Goal: Task Accomplishment & Management: Complete application form

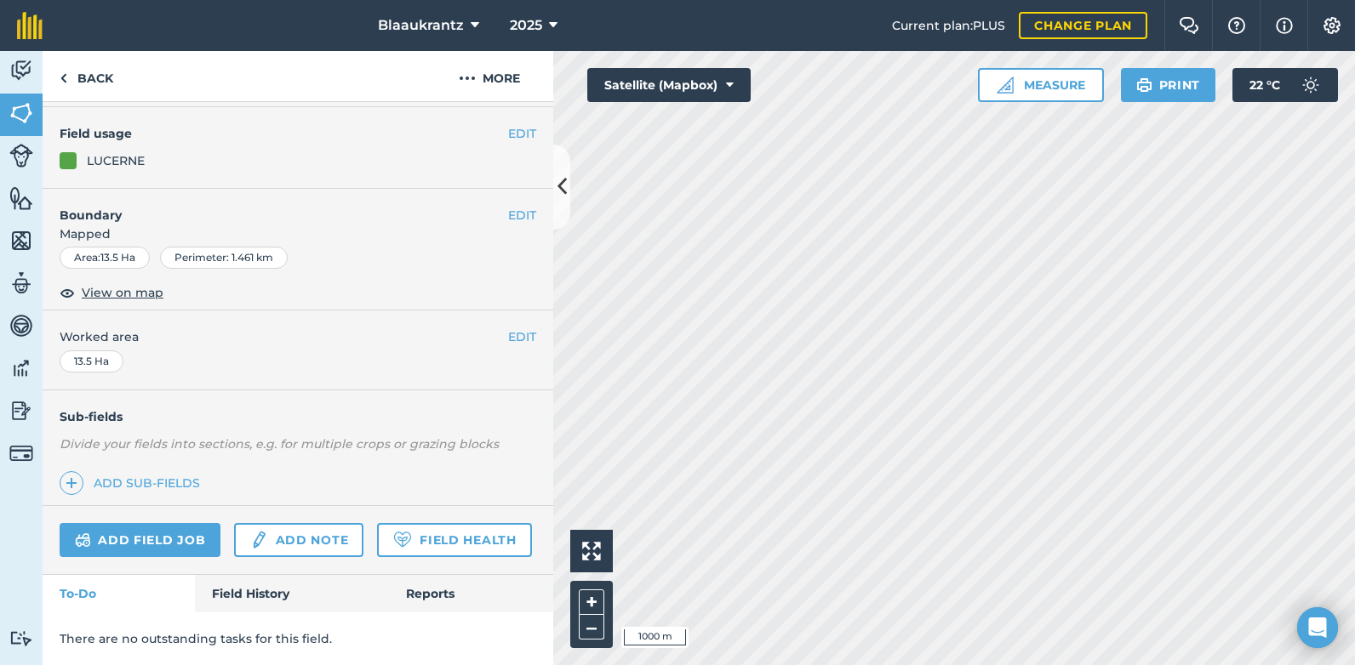
scroll to position [183, 0]
click at [289, 523] on link "Add note" at bounding box center [298, 540] width 129 height 34
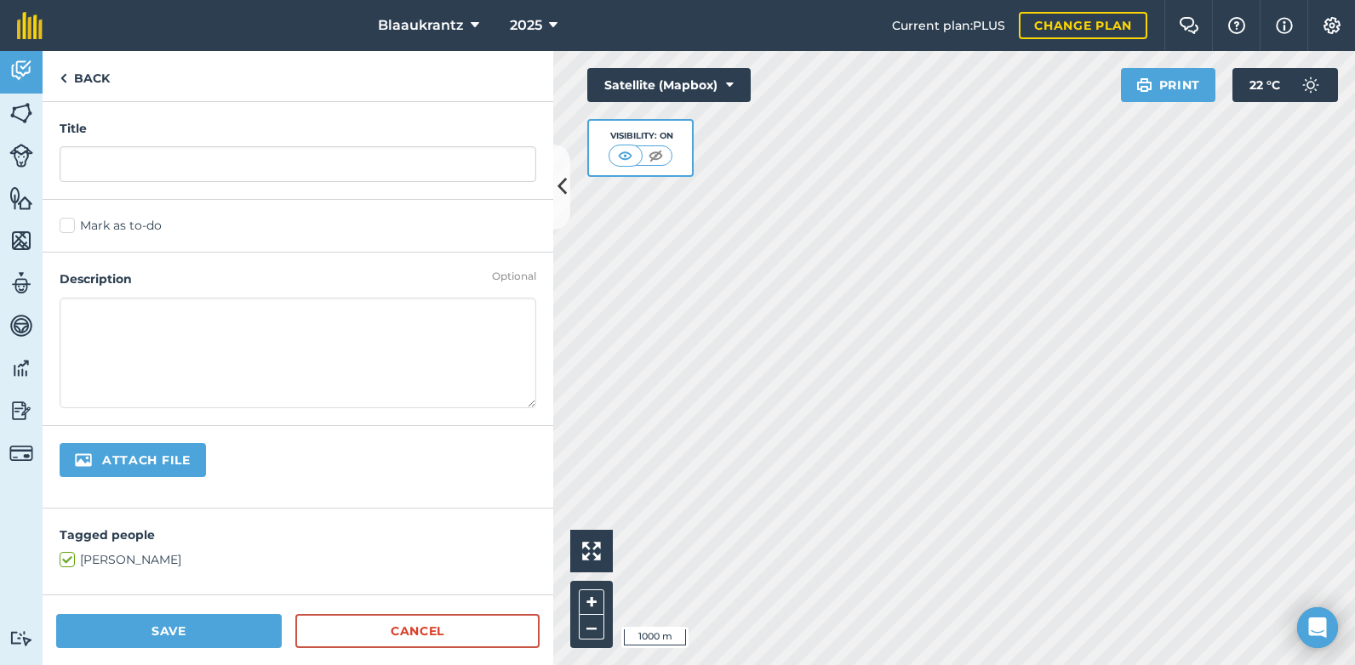
click at [76, 317] on textarea at bounding box center [298, 353] width 477 height 111
type textarea "486 Bale afgehaal [DATE]"
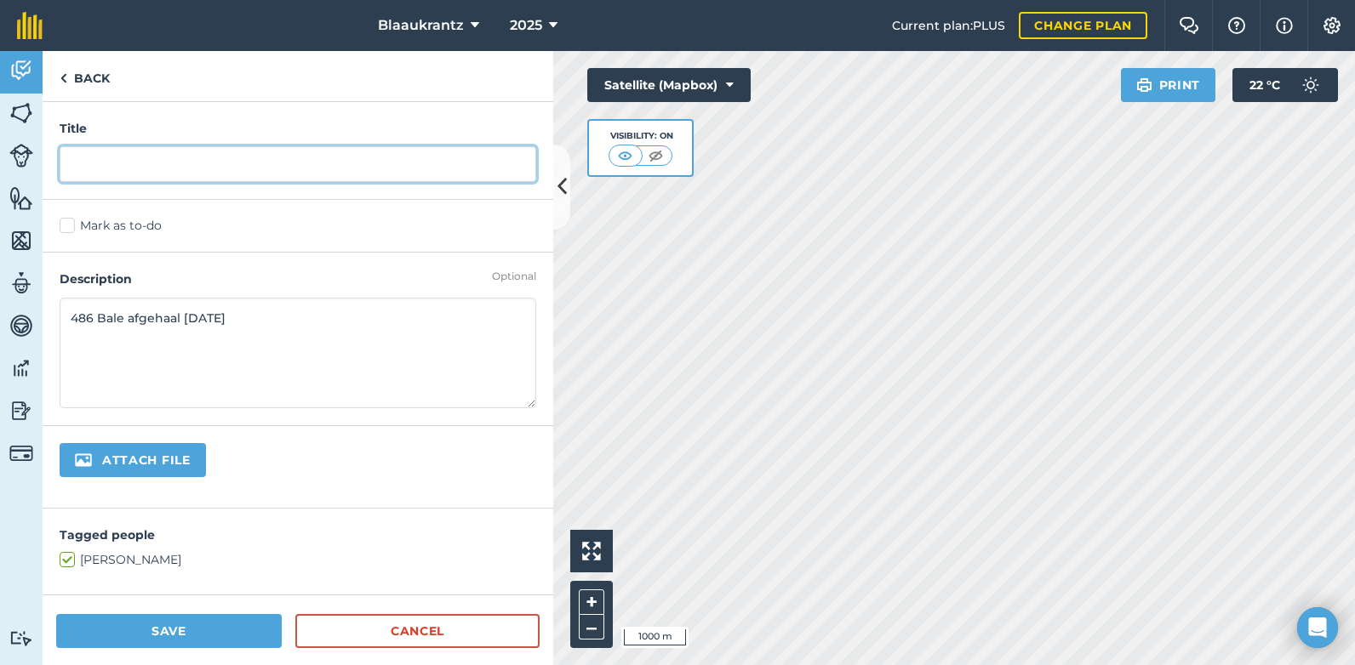
click at [98, 163] on input "text" at bounding box center [298, 164] width 477 height 36
type input "[PERSON_NAME] gebaal tweeling land"
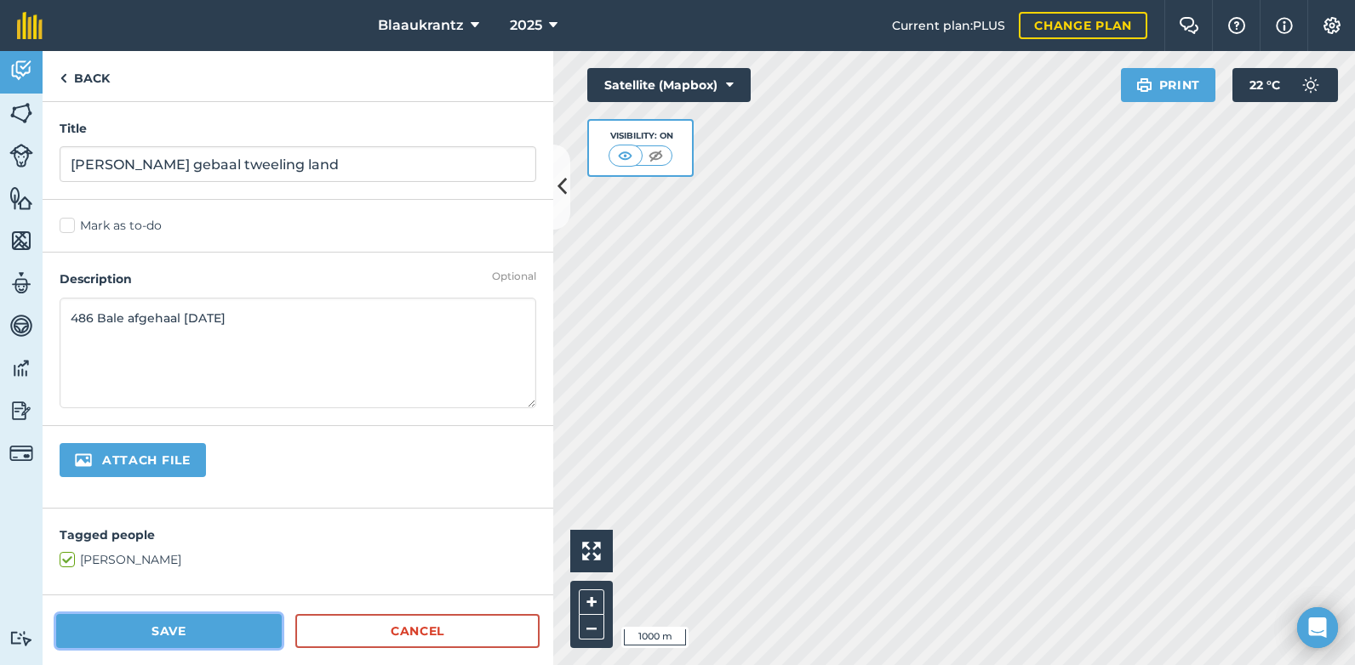
click at [173, 641] on button "Save" at bounding box center [169, 631] width 226 height 34
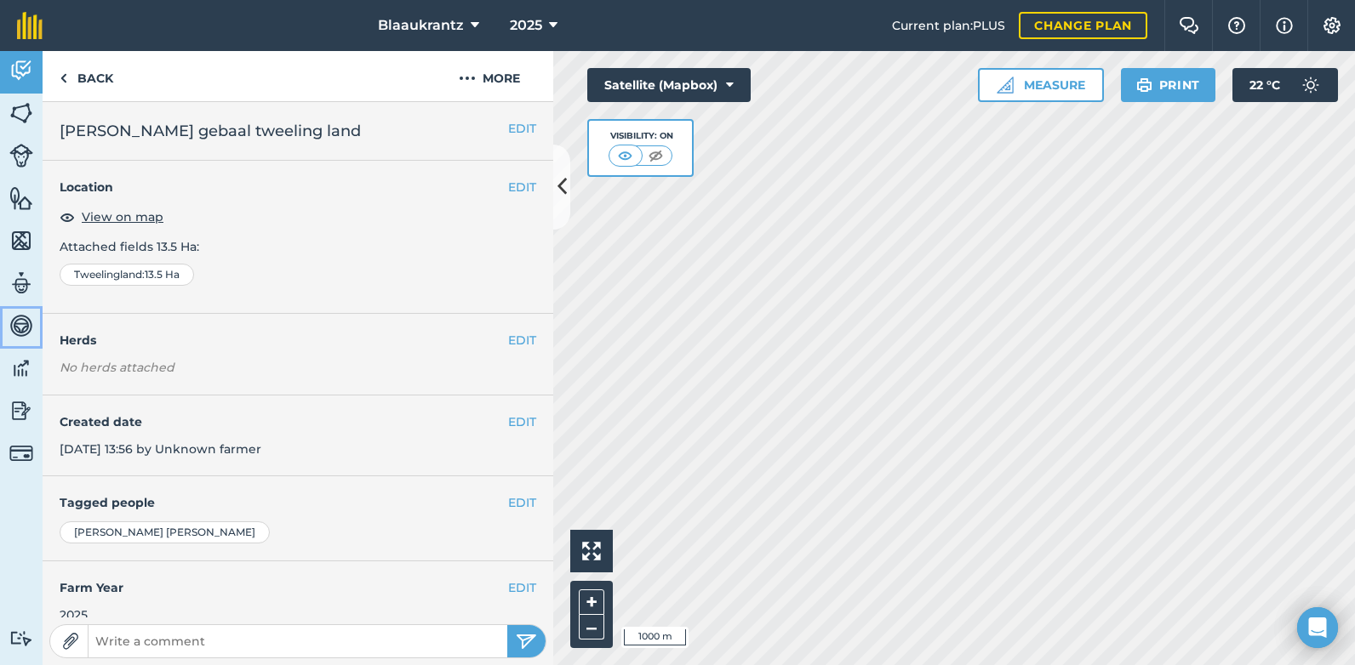
click at [14, 320] on img at bounding box center [21, 326] width 24 height 26
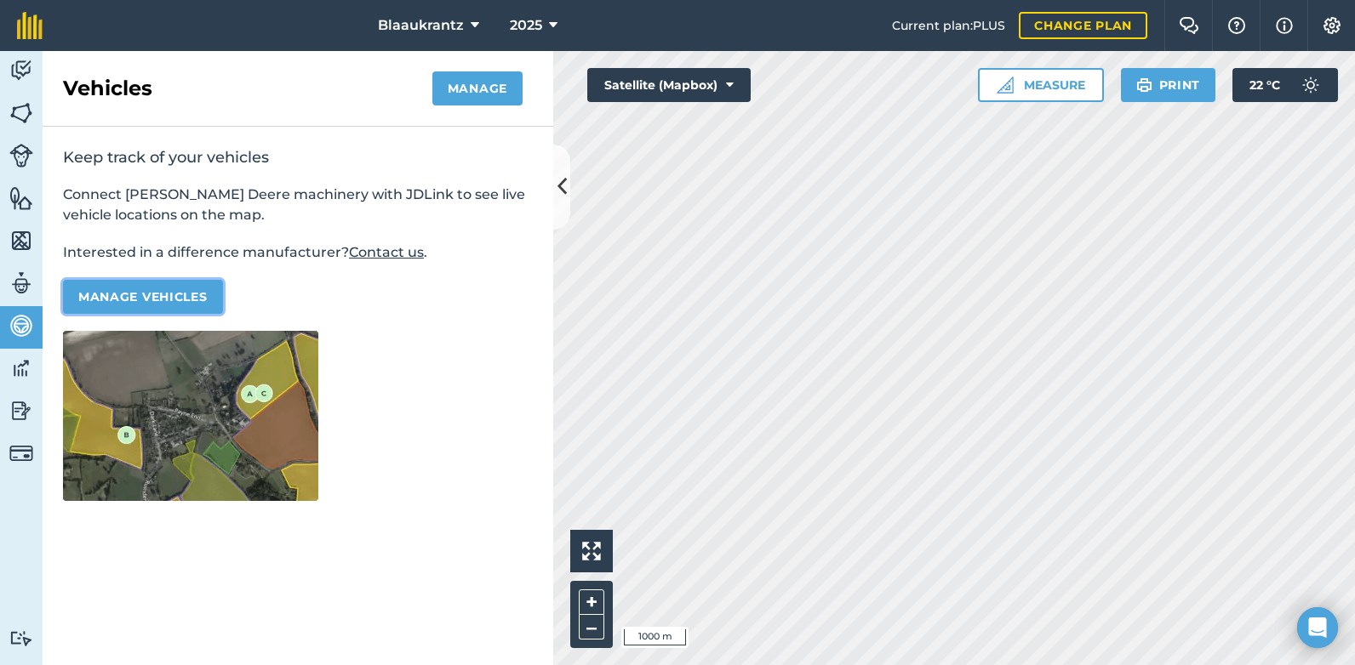
click at [156, 300] on button "Manage vehicles" at bounding box center [143, 297] width 160 height 34
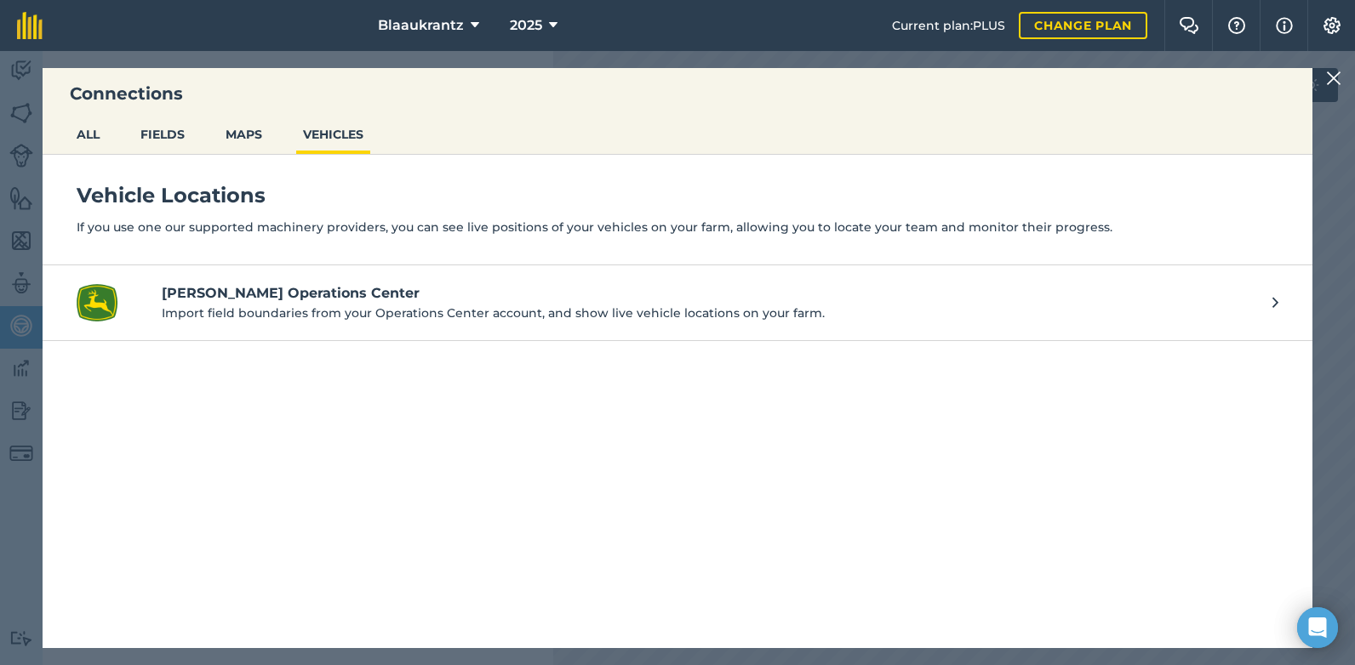
click at [1339, 74] on img at bounding box center [1333, 78] width 15 height 20
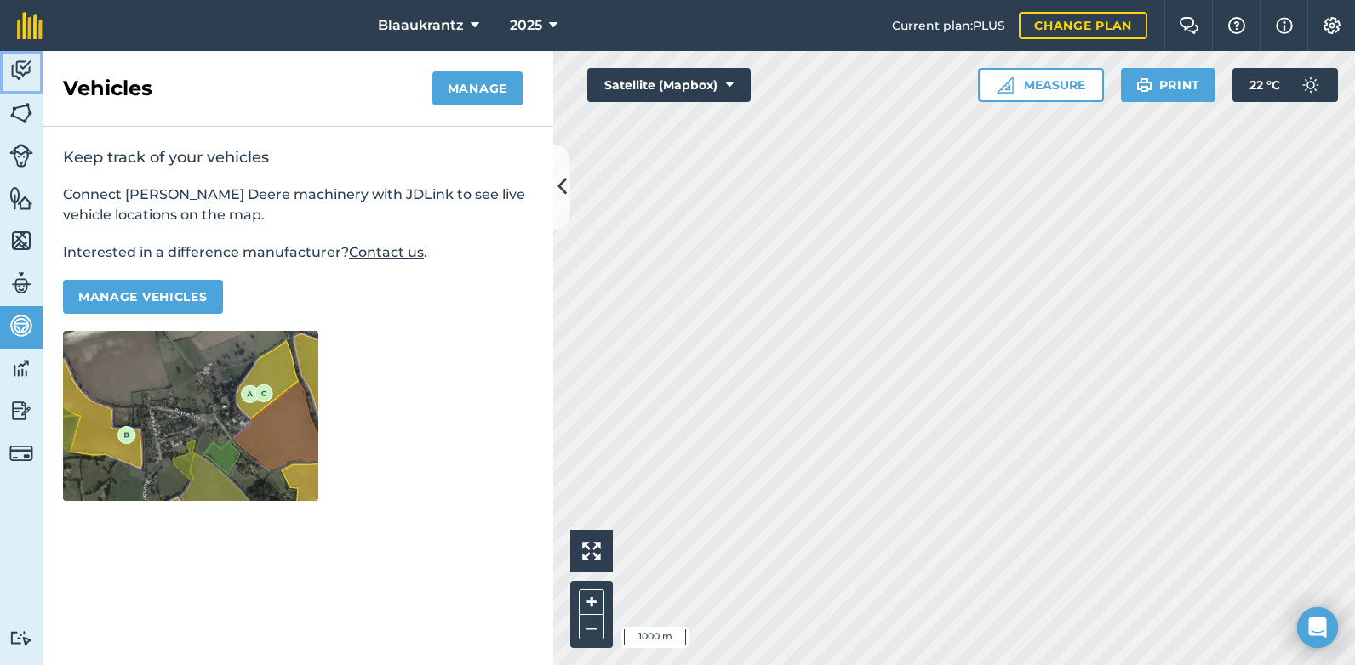
click at [23, 64] on img at bounding box center [21, 71] width 24 height 26
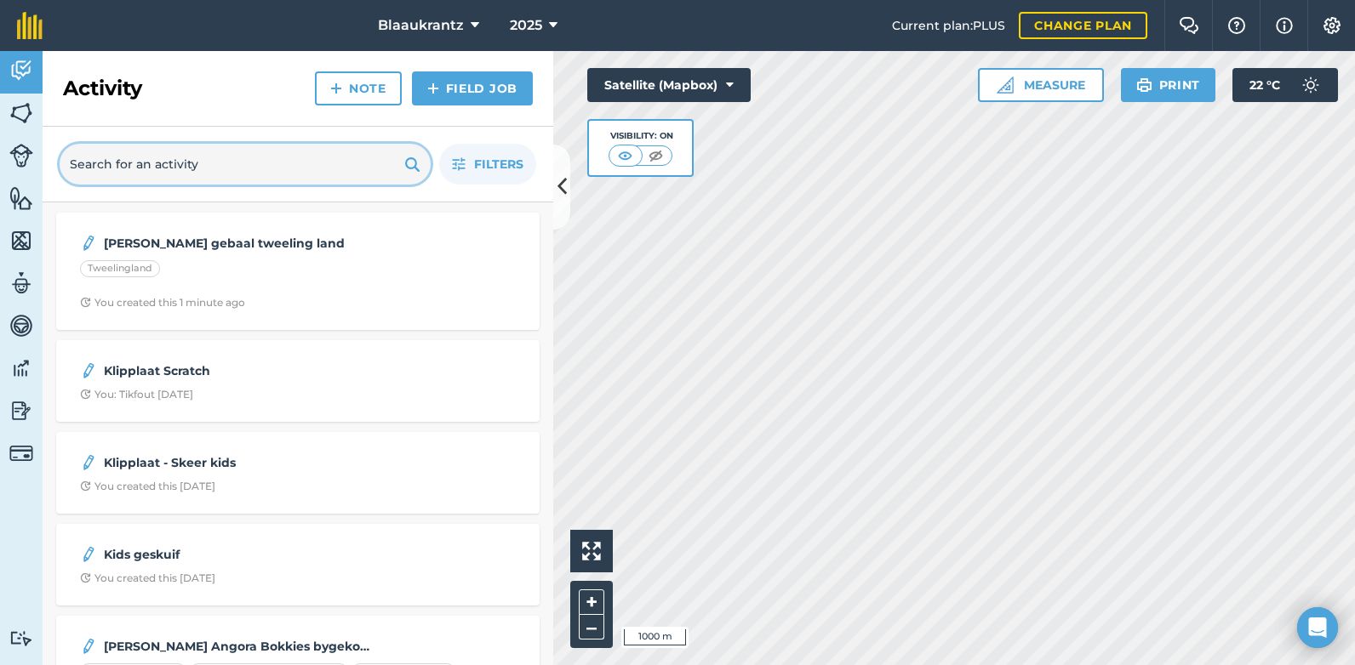
click at [98, 163] on input "text" at bounding box center [245, 164] width 371 height 41
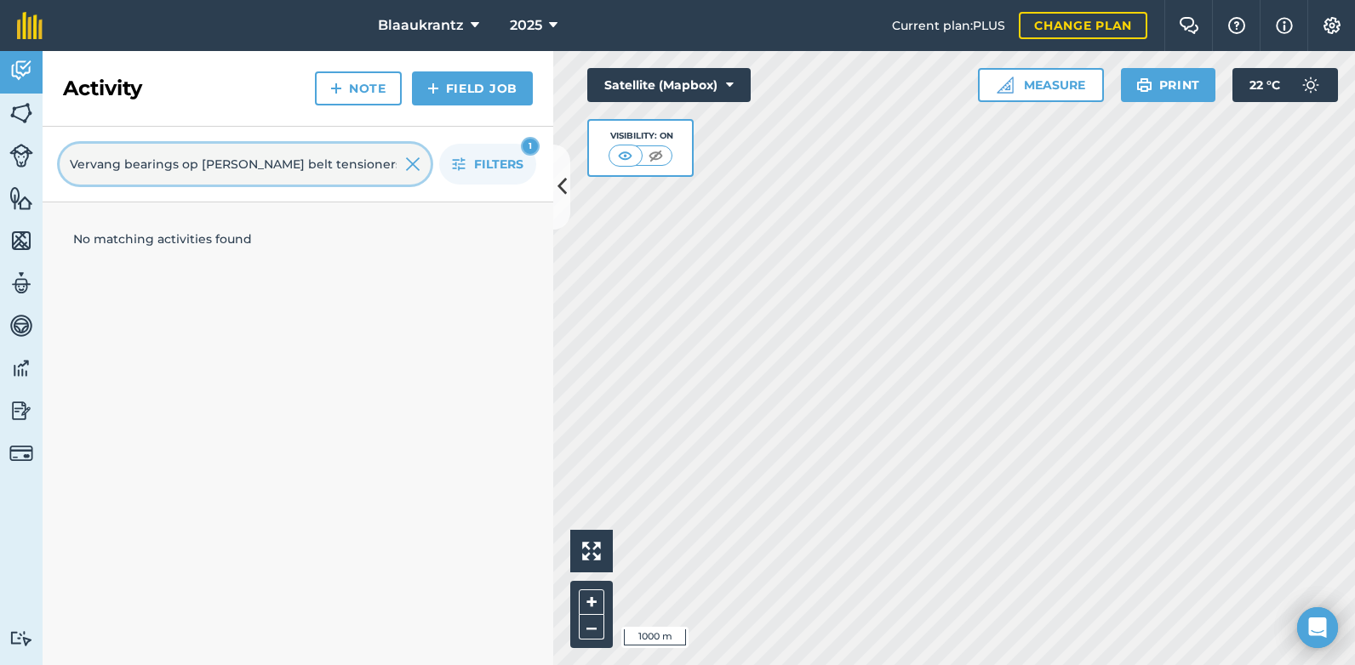
type input "Vervang bearings op [PERSON_NAME] belt tensioners"
click at [345, 90] on link "Note" at bounding box center [358, 88] width 87 height 34
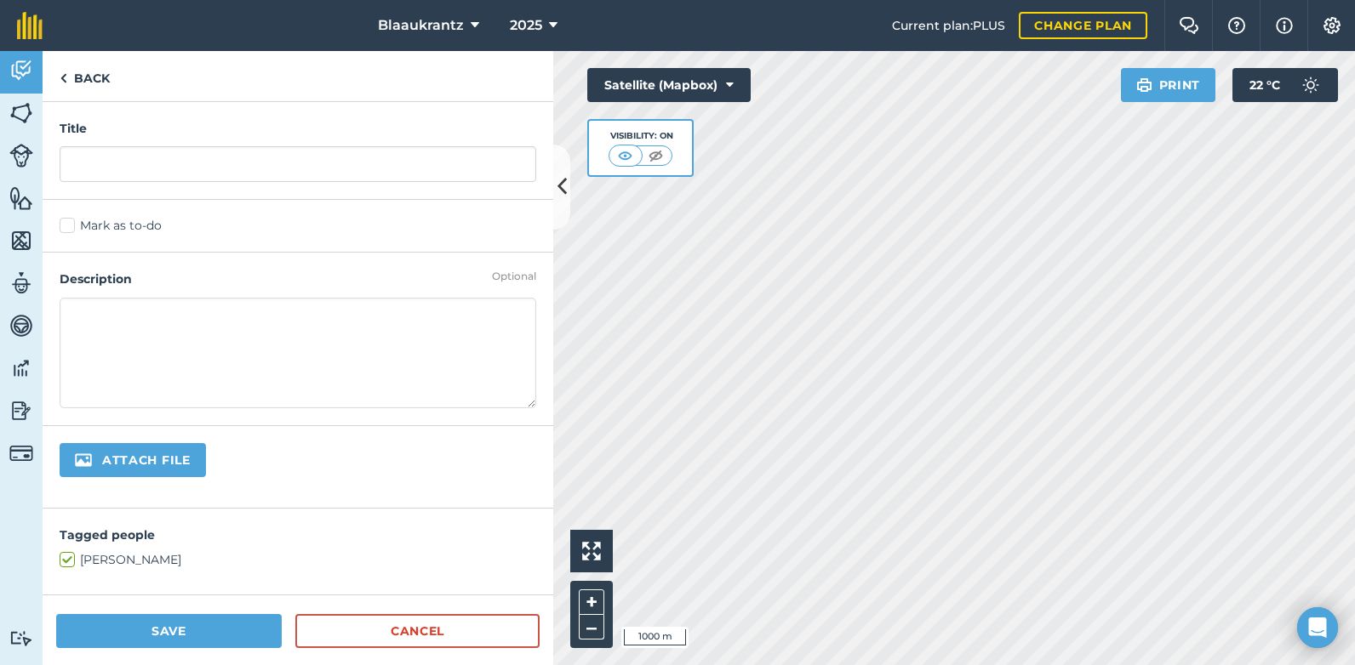
click at [87, 323] on textarea at bounding box center [298, 353] width 477 height 111
type textarea "Vervang [PERSON_NAME] snyers se belt tensioner bearings"
drag, startPoint x: 66, startPoint y: 321, endPoint x: 376, endPoint y: 339, distance: 311.1
click at [376, 339] on textarea "Vervang [PERSON_NAME] snyers se belt tensioner bearings" at bounding box center [298, 353] width 477 height 111
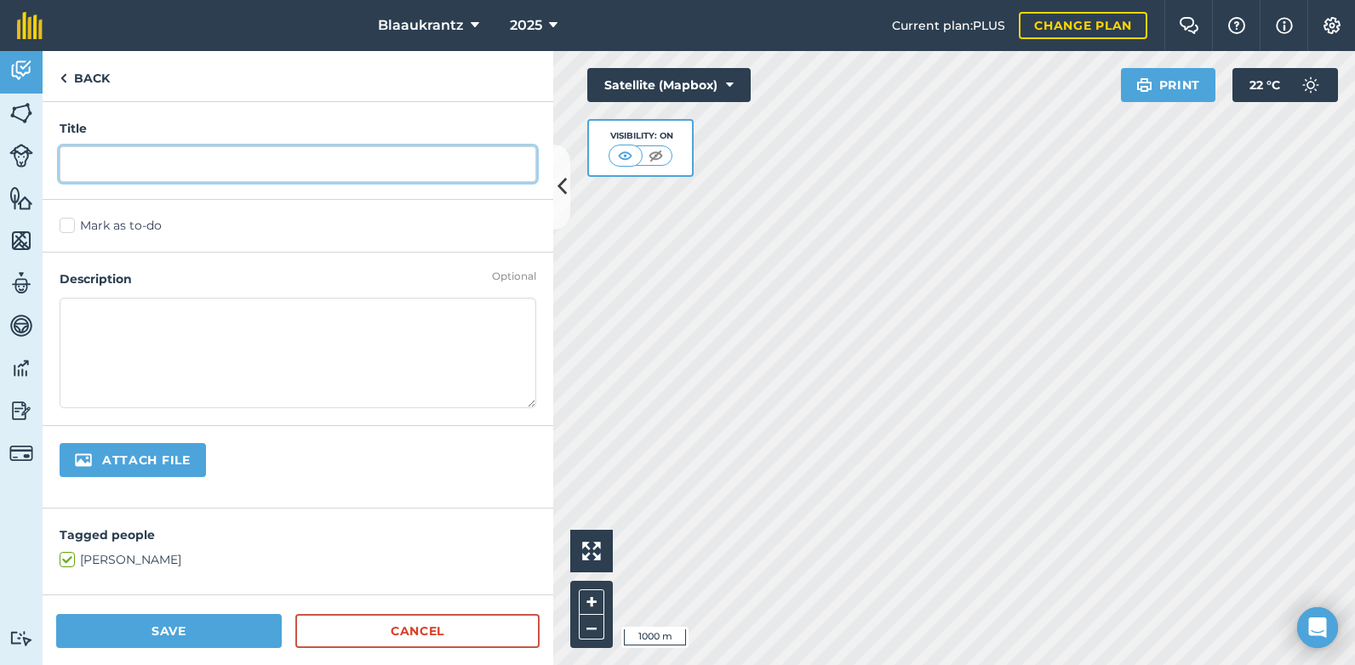
click at [75, 165] on input "text" at bounding box center [298, 164] width 477 height 36
paste input "Vervang [PERSON_NAME] snyers se belt tensioner bearings"
type input "Vervang [PERSON_NAME] snyers se belt tensioner bearings"
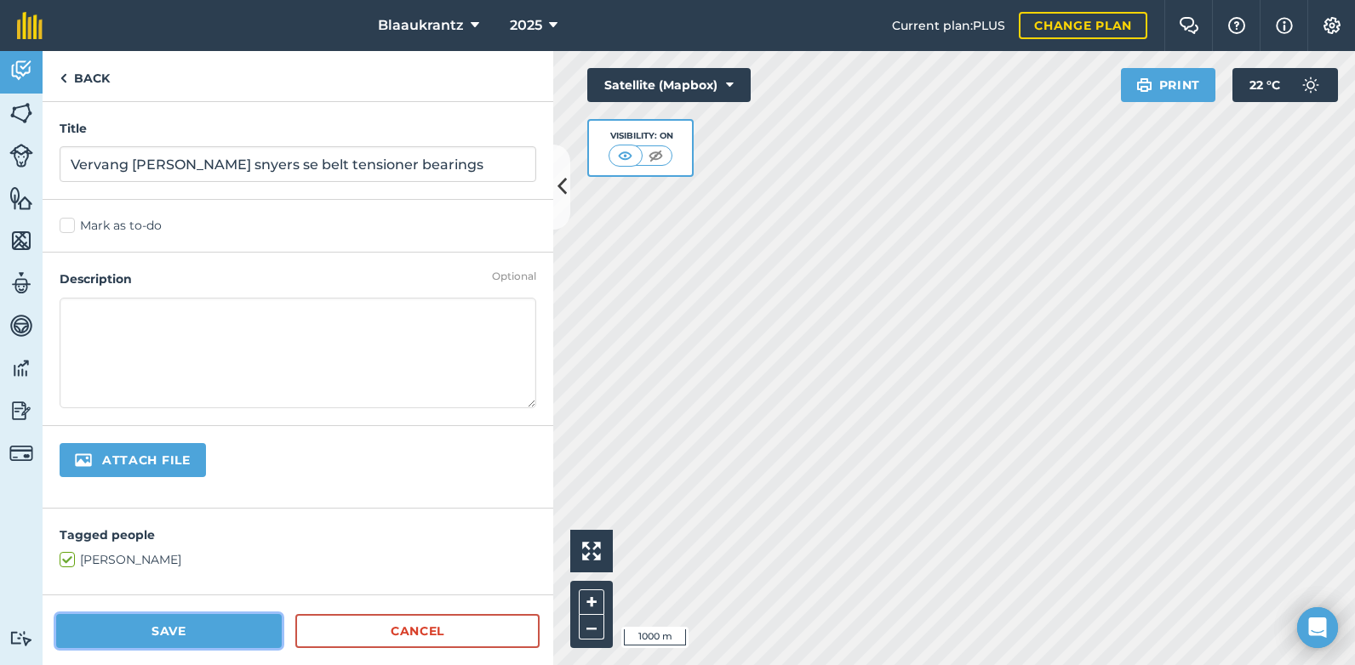
click at [180, 633] on button "Save" at bounding box center [169, 631] width 226 height 34
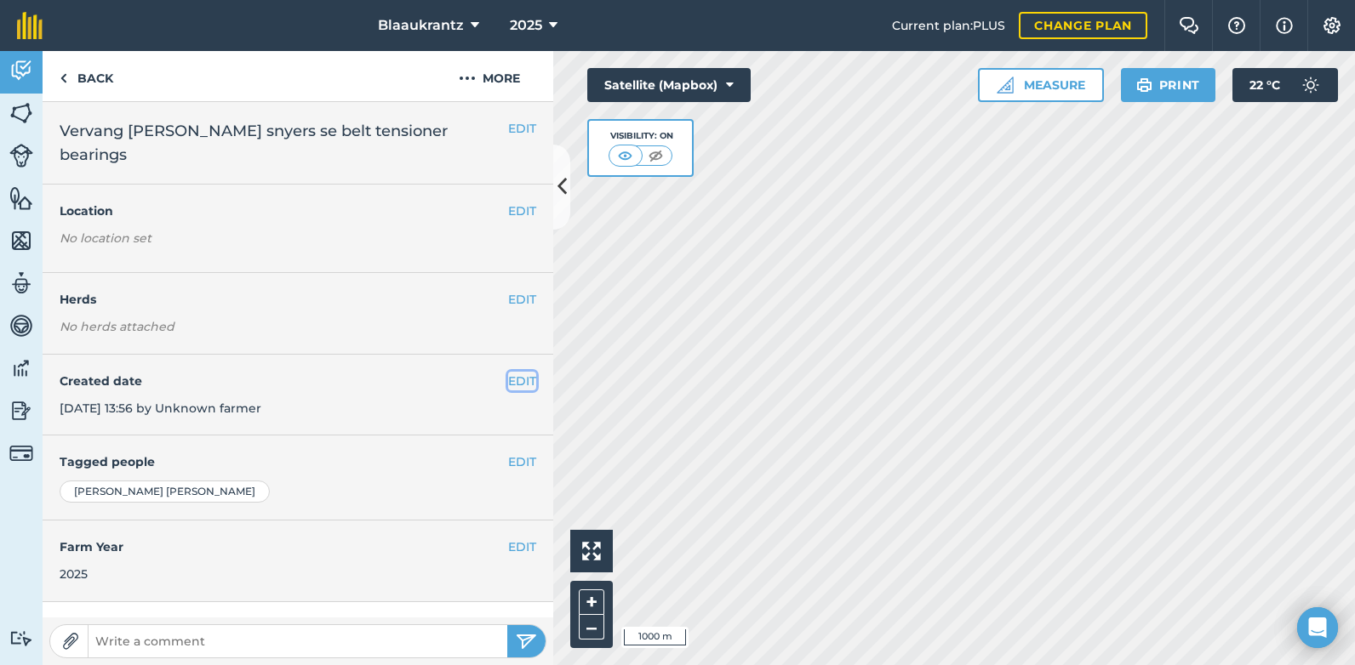
click at [508, 372] on button "EDIT" at bounding box center [522, 381] width 28 height 19
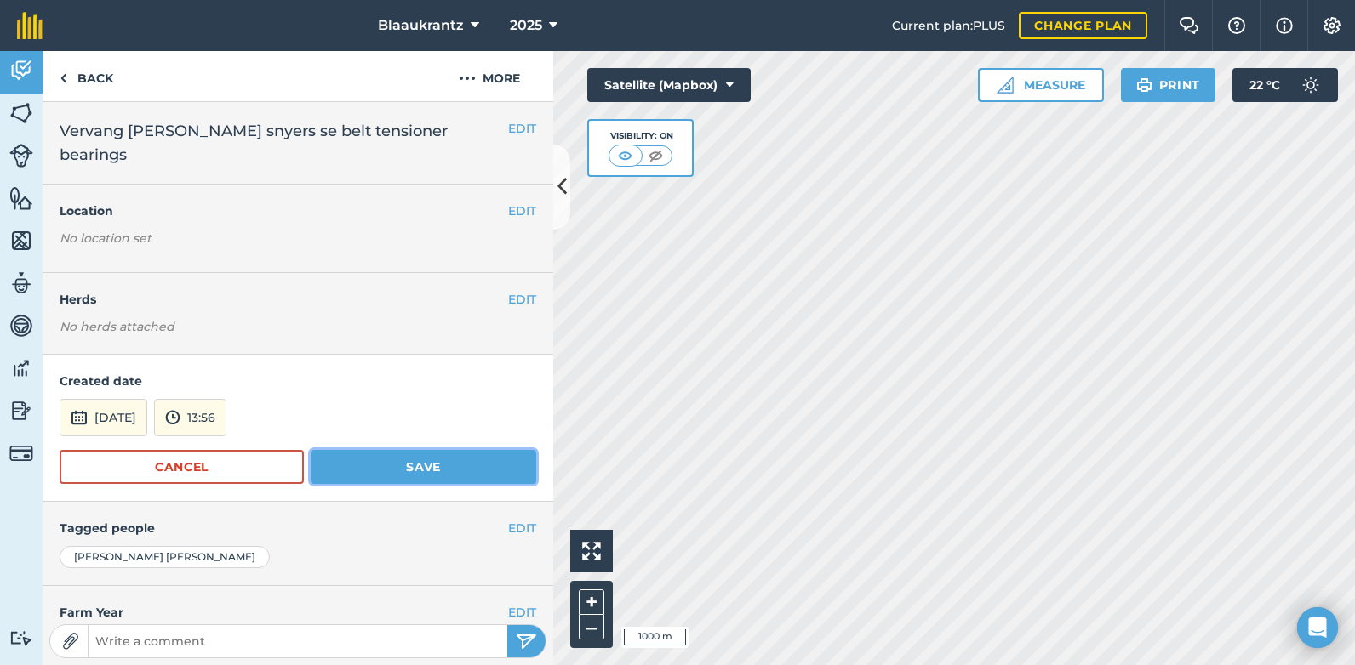
click at [453, 450] on button "Save" at bounding box center [424, 467] width 226 height 34
